Goal: Task Accomplishment & Management: Manage account settings

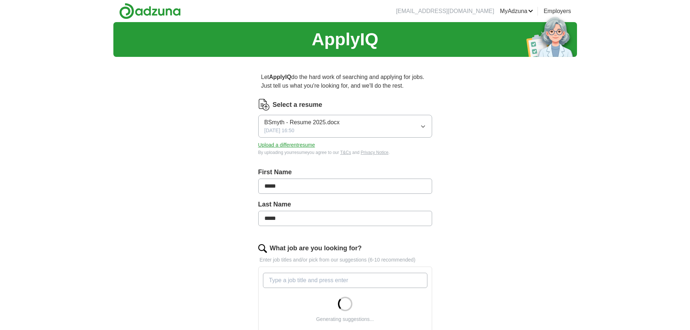
click at [298, 144] on button "Upload a different resume" at bounding box center [286, 145] width 57 height 8
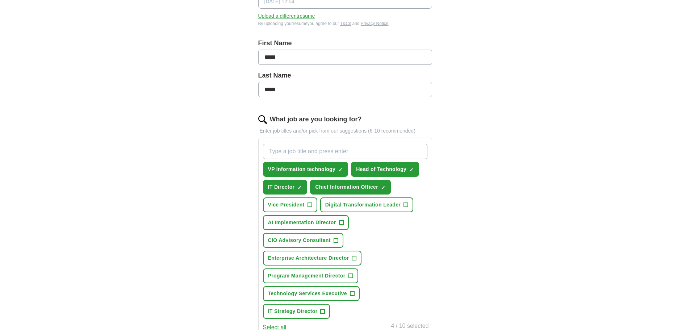
scroll to position [145, 0]
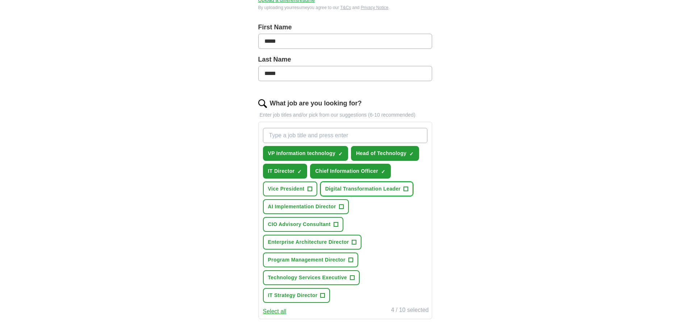
click at [407, 188] on span "+" at bounding box center [406, 189] width 4 height 6
click at [337, 223] on span "+" at bounding box center [335, 225] width 4 height 6
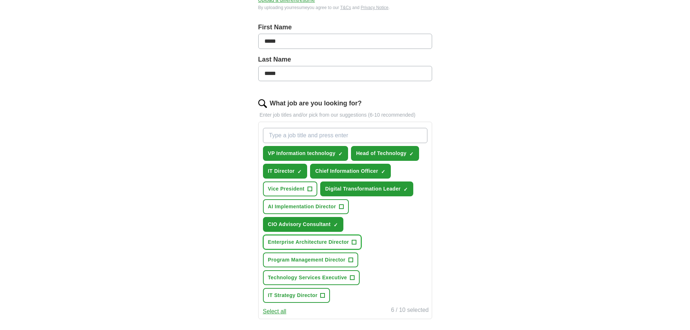
click at [356, 241] on span "+" at bounding box center [353, 242] width 5 height 5
click at [353, 275] on span "+" at bounding box center [352, 278] width 4 height 6
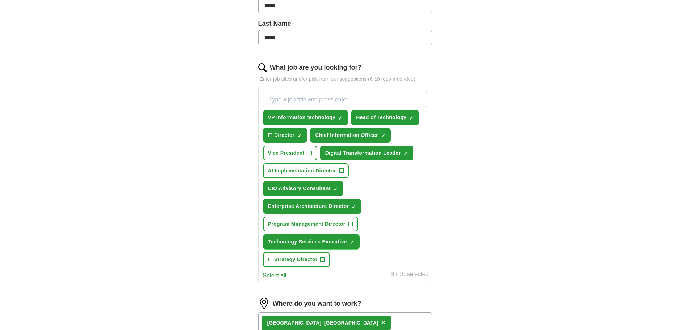
scroll to position [181, 0]
click at [323, 258] on span "+" at bounding box center [322, 259] width 4 height 6
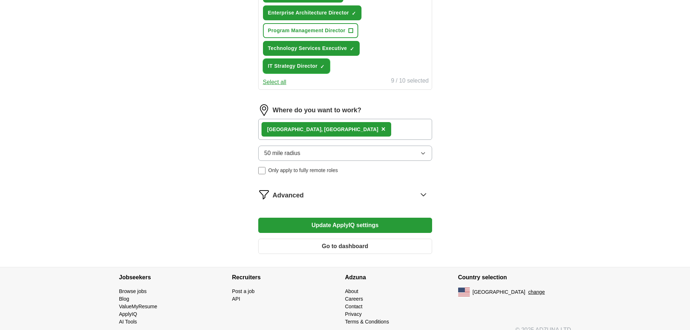
scroll to position [384, 0]
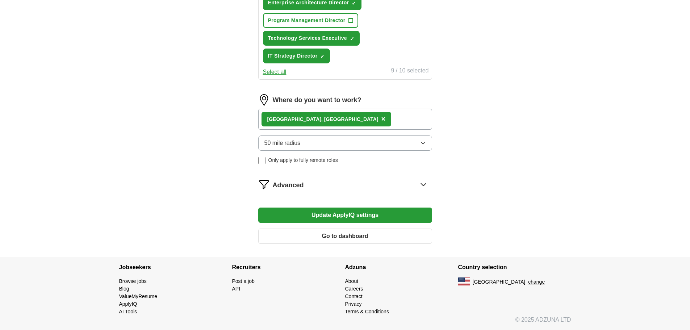
click at [364, 216] on button "Update ApplyIQ settings" at bounding box center [345, 214] width 174 height 15
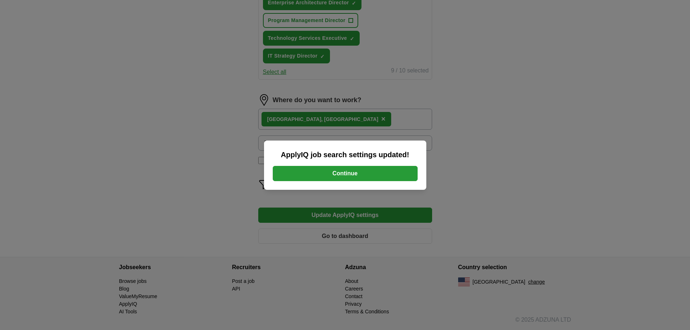
click at [350, 173] on button "Continue" at bounding box center [345, 173] width 145 height 15
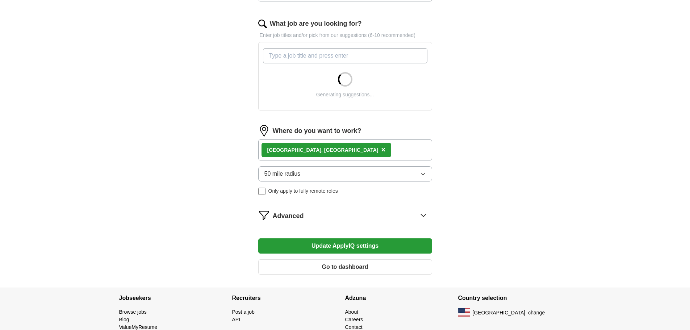
scroll to position [255, 0]
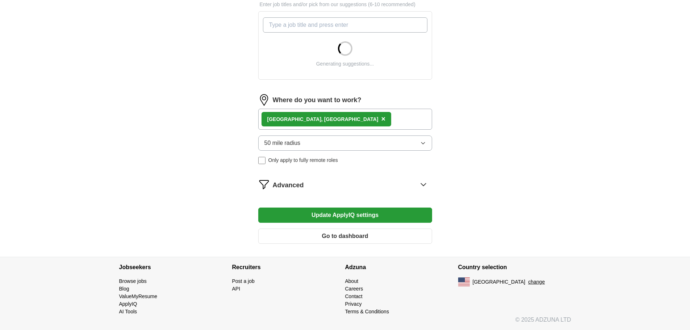
click at [413, 183] on div "Advanced" at bounding box center [352, 184] width 159 height 12
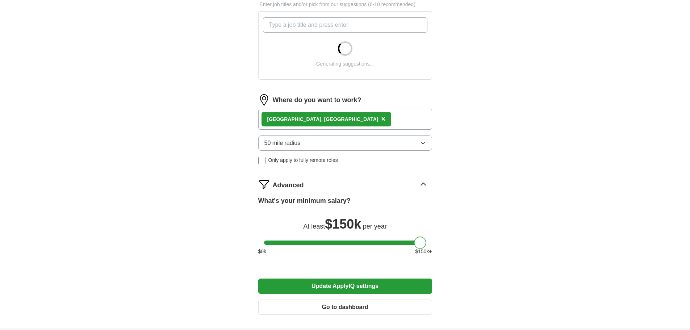
drag, startPoint x: 419, startPoint y: 242, endPoint x: 452, endPoint y: 241, distance: 32.9
click at [452, 241] on div "Let ApplyIQ do the hard work of searching and applying for jobs. Just tell us w…" at bounding box center [345, 67] width 232 height 520
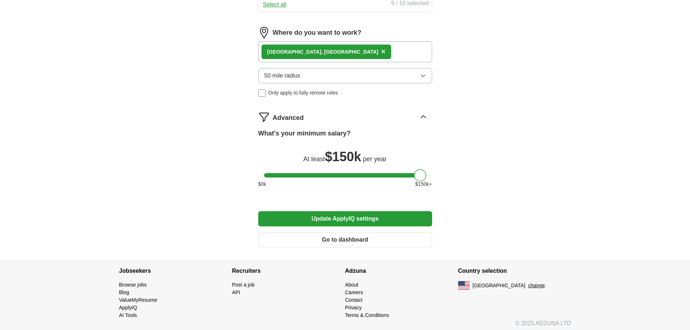
scroll to position [437, 0]
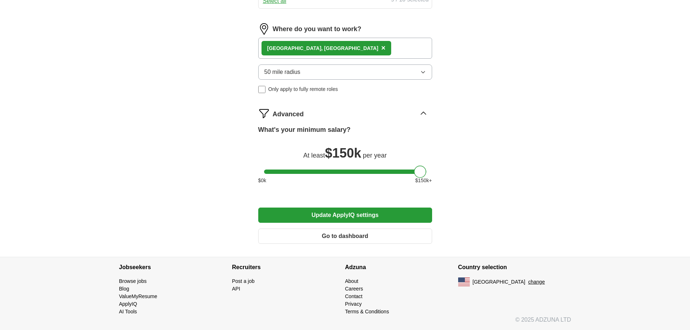
click at [361, 212] on button "Update ApplyIQ settings" at bounding box center [345, 214] width 174 height 15
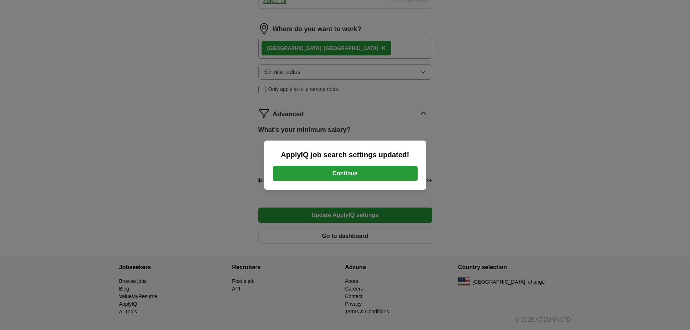
click at [361, 170] on button "Continue" at bounding box center [345, 173] width 145 height 15
